Goal: Navigation & Orientation: Find specific page/section

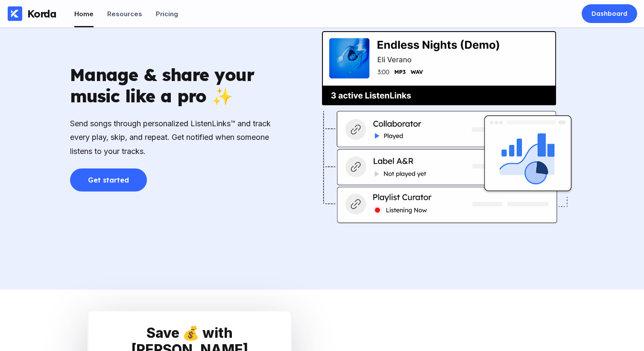
scroll to position [1134, 0]
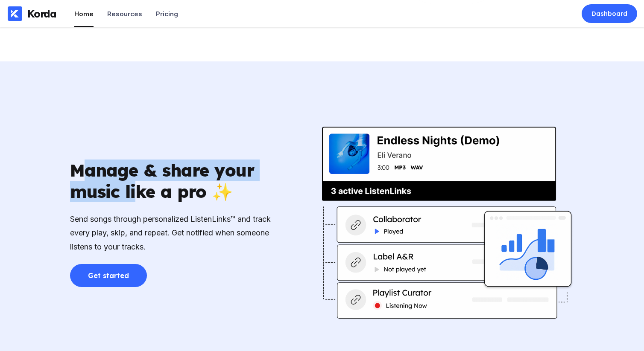
drag, startPoint x: 89, startPoint y: 170, endPoint x: 144, endPoint y: 181, distance: 56.8
click at [143, 181] on div "Manage & share your music like a pro ✨" at bounding box center [172, 181] width 205 height 43
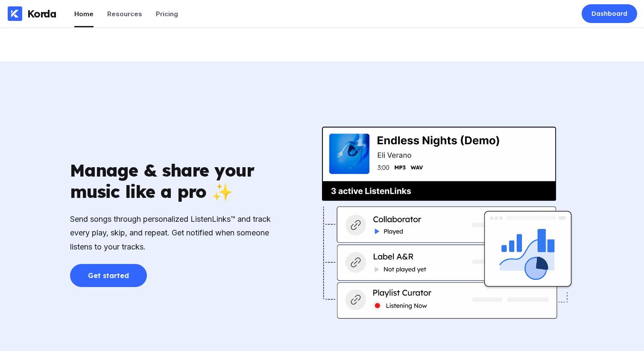
click at [179, 186] on div "Manage & share your music like a pro ✨" at bounding box center [172, 181] width 205 height 43
drag, startPoint x: 193, startPoint y: 192, endPoint x: 103, endPoint y: 185, distance: 89.9
click at [114, 187] on div "Manage & share your music like a pro ✨" at bounding box center [172, 181] width 205 height 43
click at [102, 185] on div "Manage & share your music like a pro ✨" at bounding box center [172, 181] width 205 height 43
click at [120, 275] on div "Get started" at bounding box center [108, 276] width 41 height 9
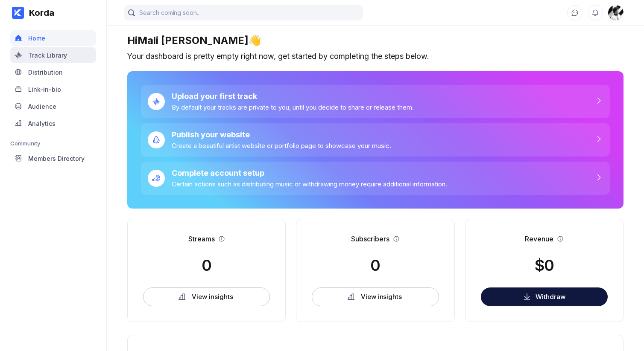
click at [46, 54] on div "Track Library" at bounding box center [47, 55] width 39 height 7
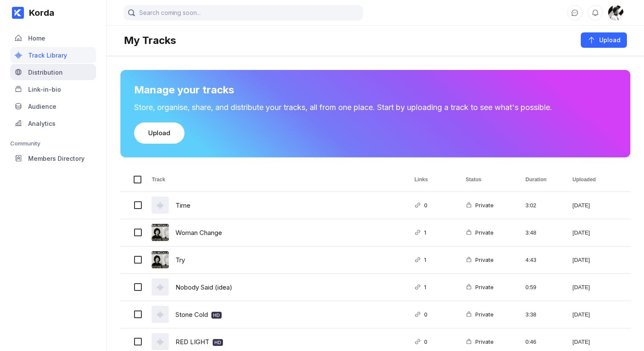
click at [53, 71] on div "Distribution" at bounding box center [45, 72] width 35 height 7
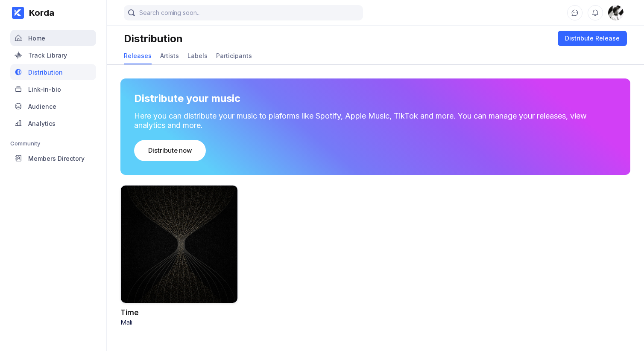
click at [36, 33] on div "Home" at bounding box center [53, 38] width 86 height 16
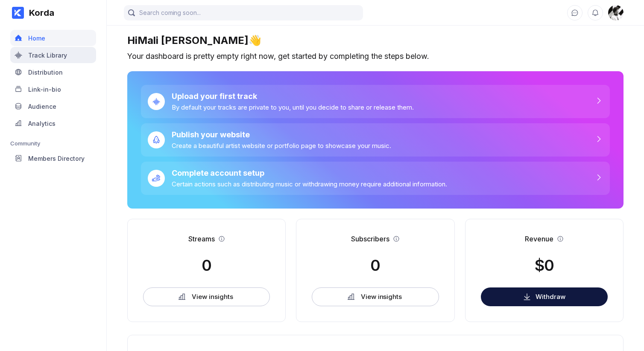
click at [41, 56] on div "Track Library" at bounding box center [47, 55] width 39 height 7
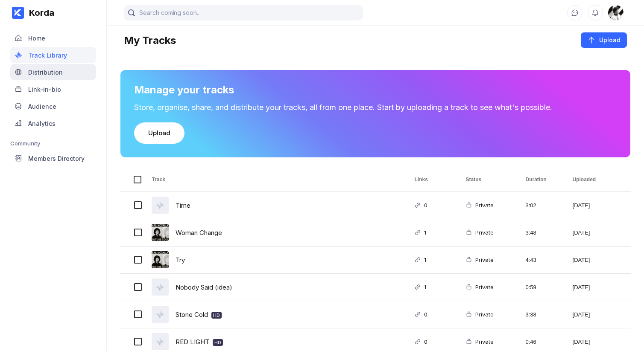
click at [45, 71] on div "Distribution" at bounding box center [45, 72] width 35 height 7
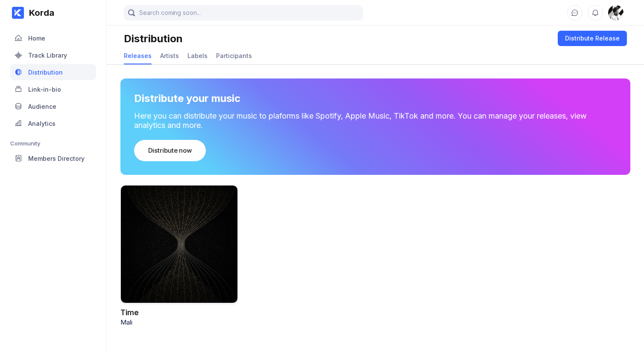
click at [185, 236] on div at bounding box center [178, 244] width 117 height 118
